Goal: Find contact information: Find contact information

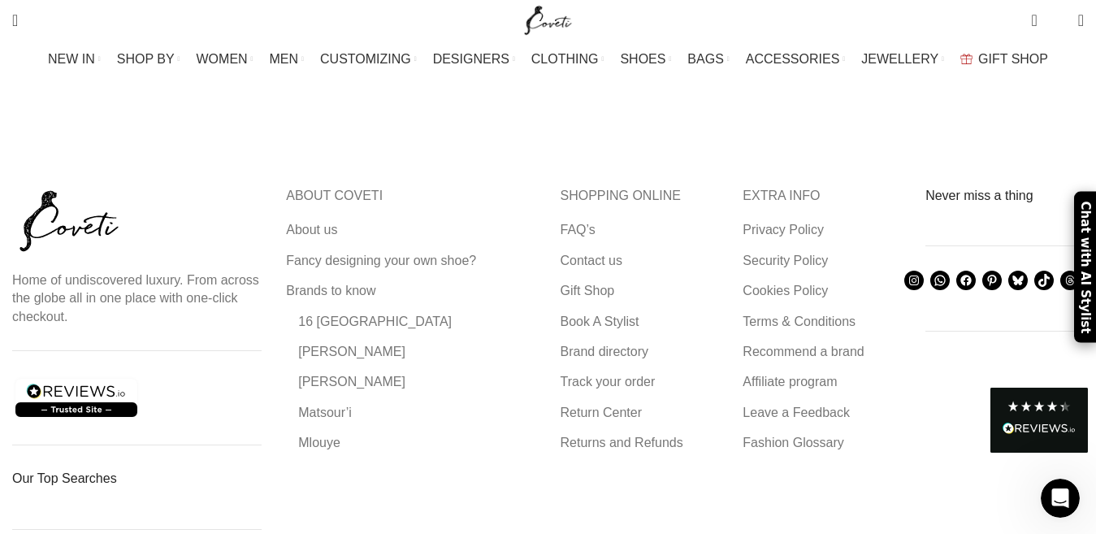
scroll to position [5318, 0]
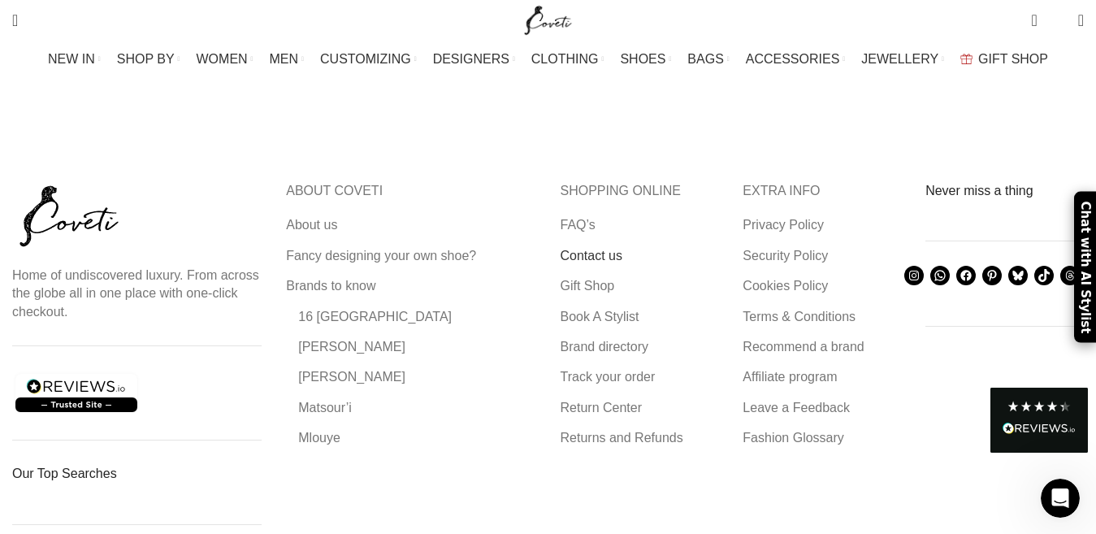
click at [600, 247] on link "Contact us" at bounding box center [592, 256] width 63 height 18
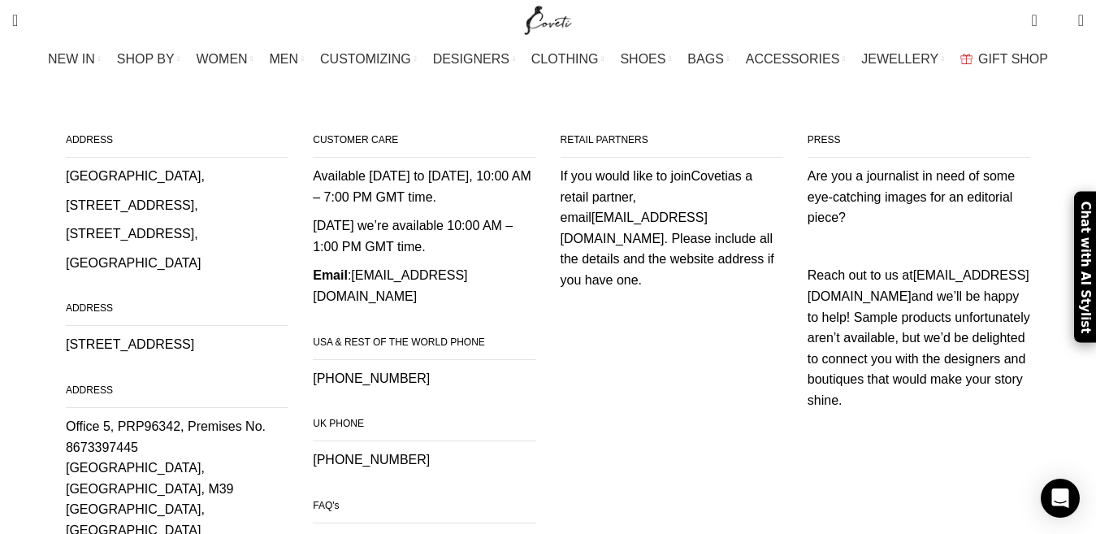
scroll to position [245, 0]
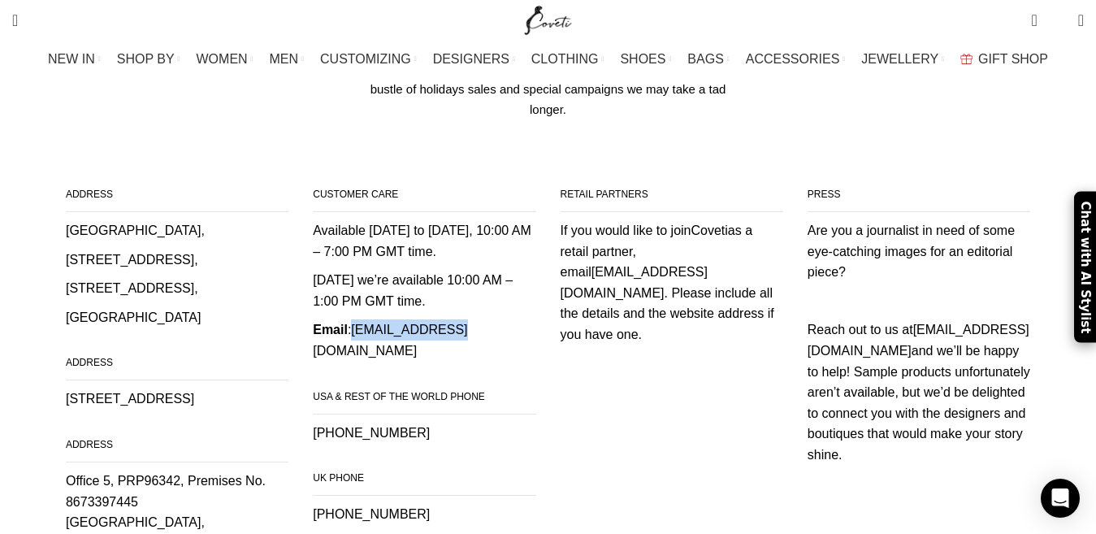
drag, startPoint x: 368, startPoint y: 220, endPoint x: 456, endPoint y: 218, distance: 87.8
click at [456, 319] on p "Email : [EMAIL_ADDRESS][DOMAIN_NAME]" at bounding box center [424, 339] width 223 height 41
copy p "[EMAIL_ADDRESS][DOMAIN_NAME]"
